Goal: Navigation & Orientation: Find specific page/section

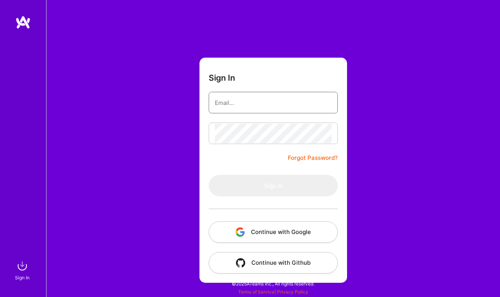
type input "[EMAIL_ADDRESS][DOMAIN_NAME]"
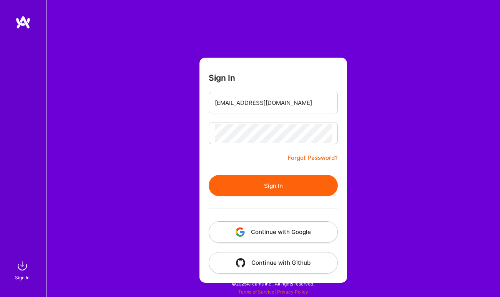
click at [251, 152] on form "Sign In [EMAIL_ADDRESS][DOMAIN_NAME] Forgot Password? Sign In Continue with Goo…" at bounding box center [272, 170] width 147 height 225
click at [262, 186] on button "Sign In" at bounding box center [272, 186] width 129 height 22
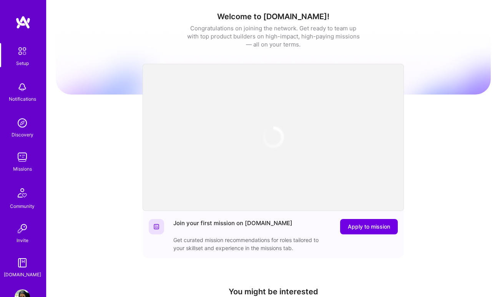
click at [18, 160] on img at bounding box center [22, 156] width 15 height 15
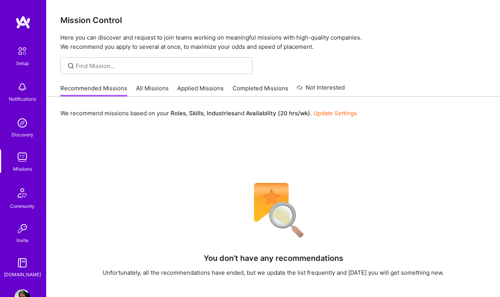
click at [154, 87] on link "All Missions" at bounding box center [152, 90] width 33 height 13
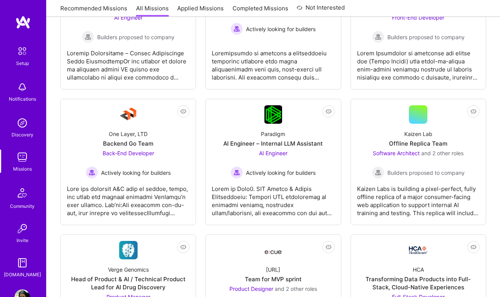
scroll to position [917, 0]
